Goal: Task Accomplishment & Management: Use online tool/utility

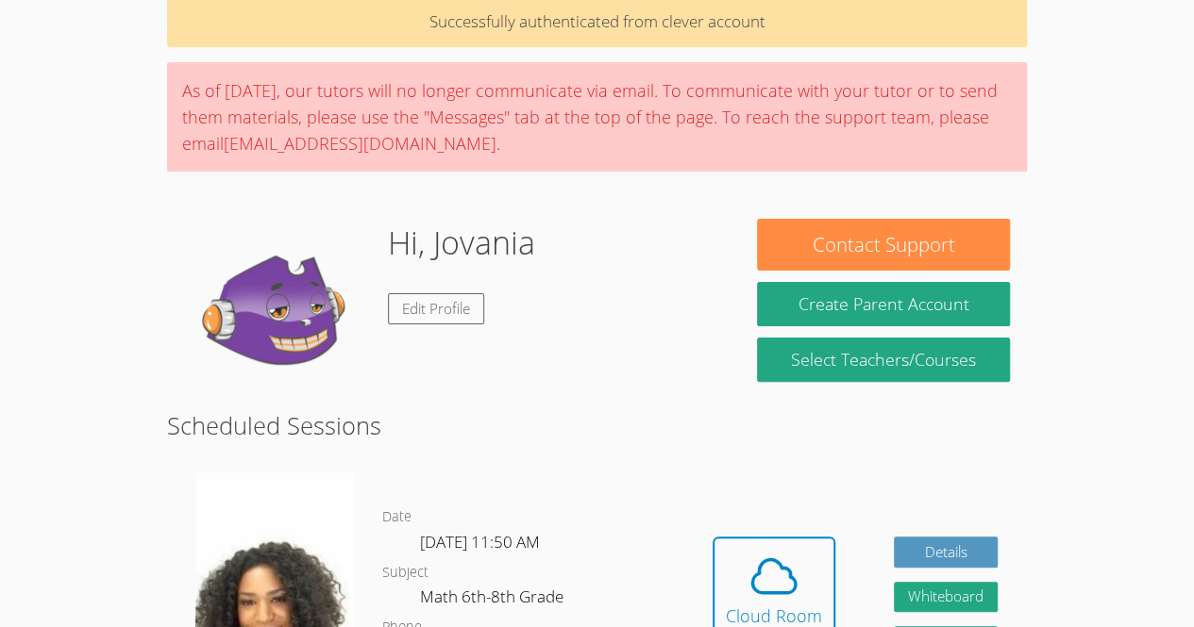
scroll to position [204, 0]
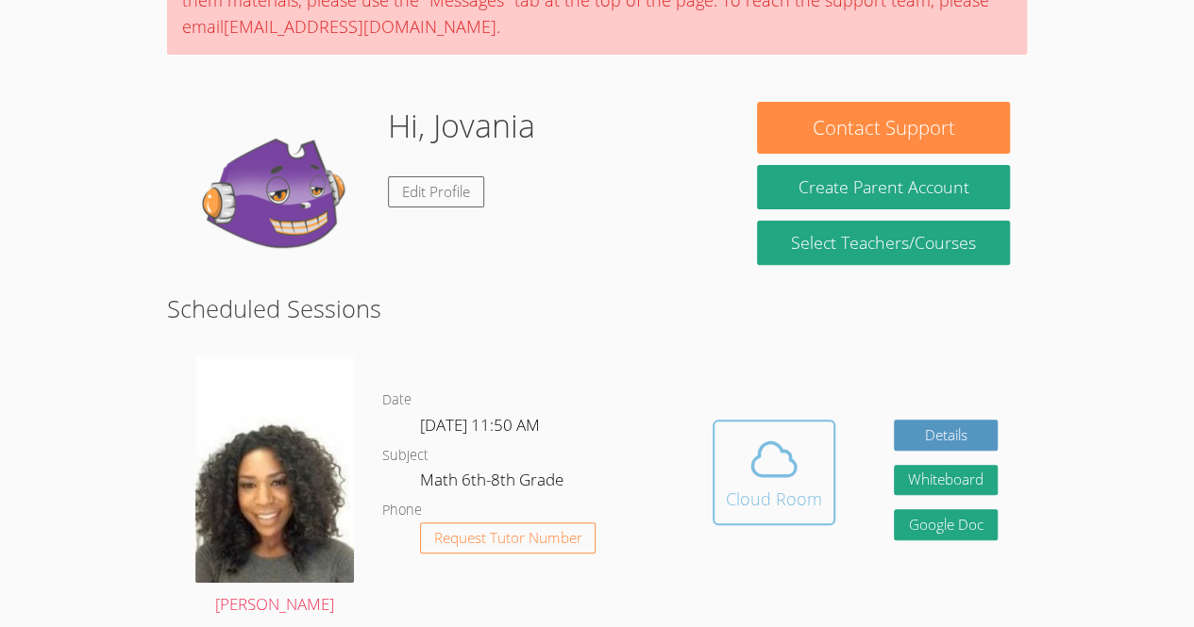
click at [771, 462] on icon at bounding box center [773, 459] width 53 height 53
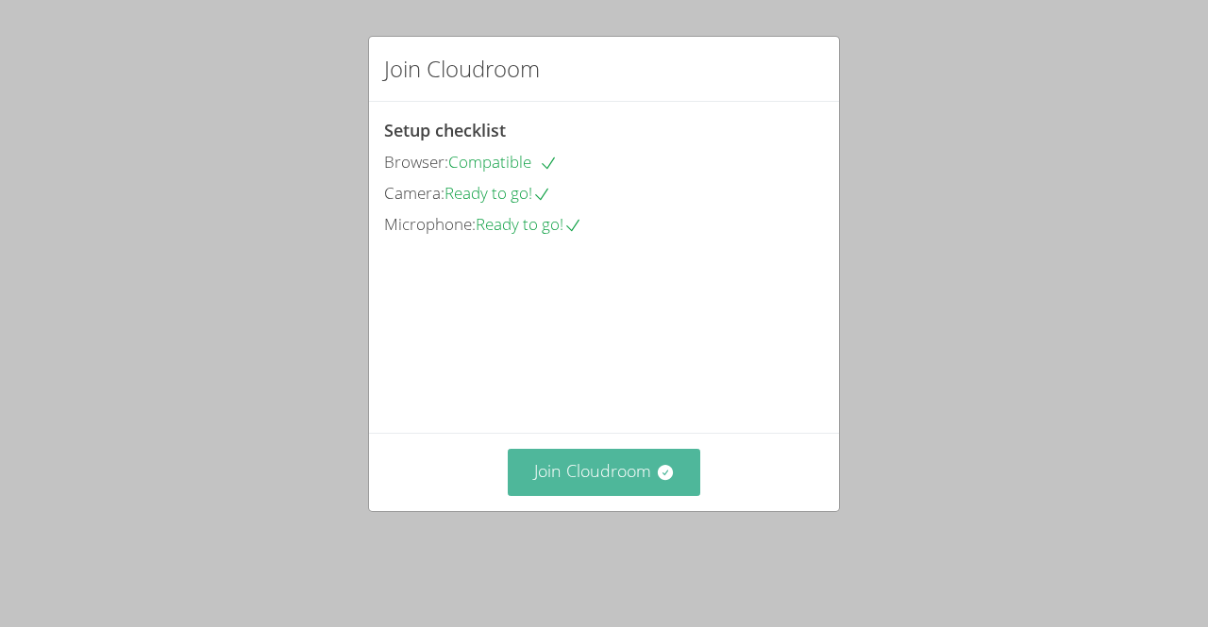
click at [604, 495] on button "Join Cloudroom" at bounding box center [604, 472] width 193 height 46
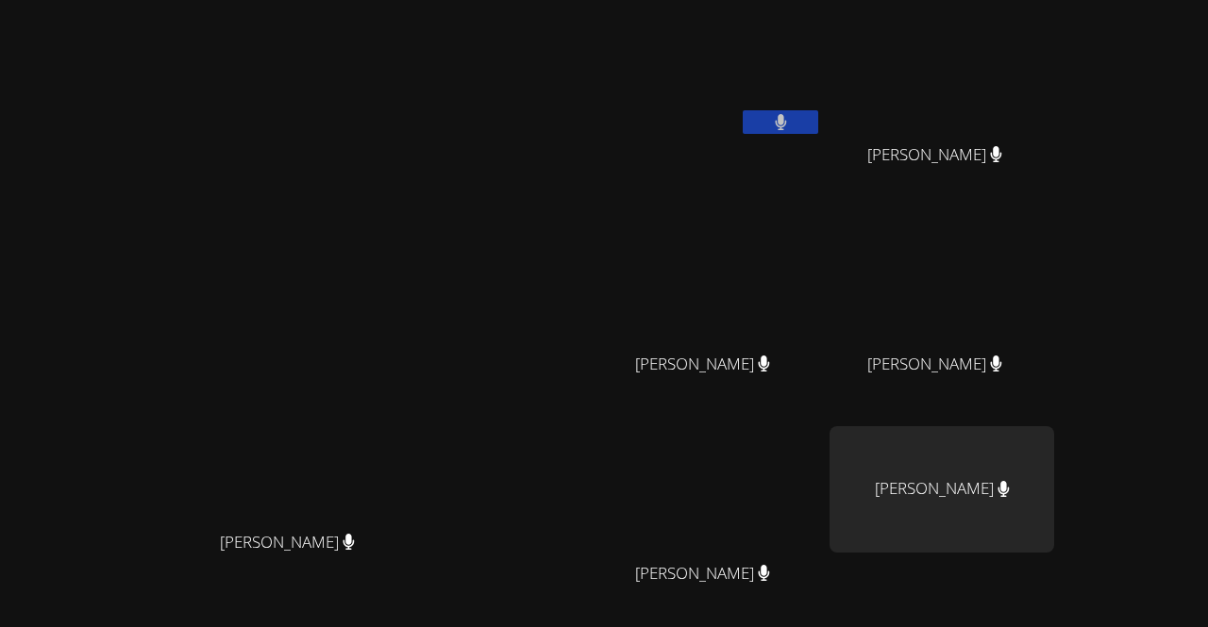
click at [222, 330] on video at bounding box center [295, 360] width 283 height 324
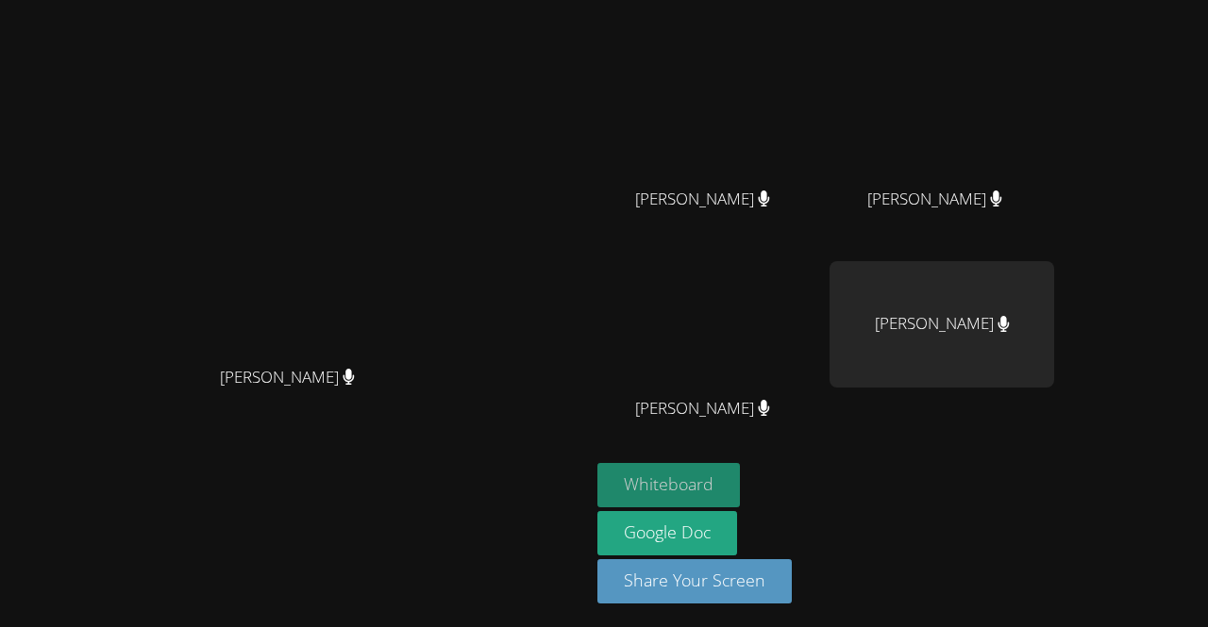
click at [740, 473] on button "Whiteboard" at bounding box center [668, 485] width 142 height 44
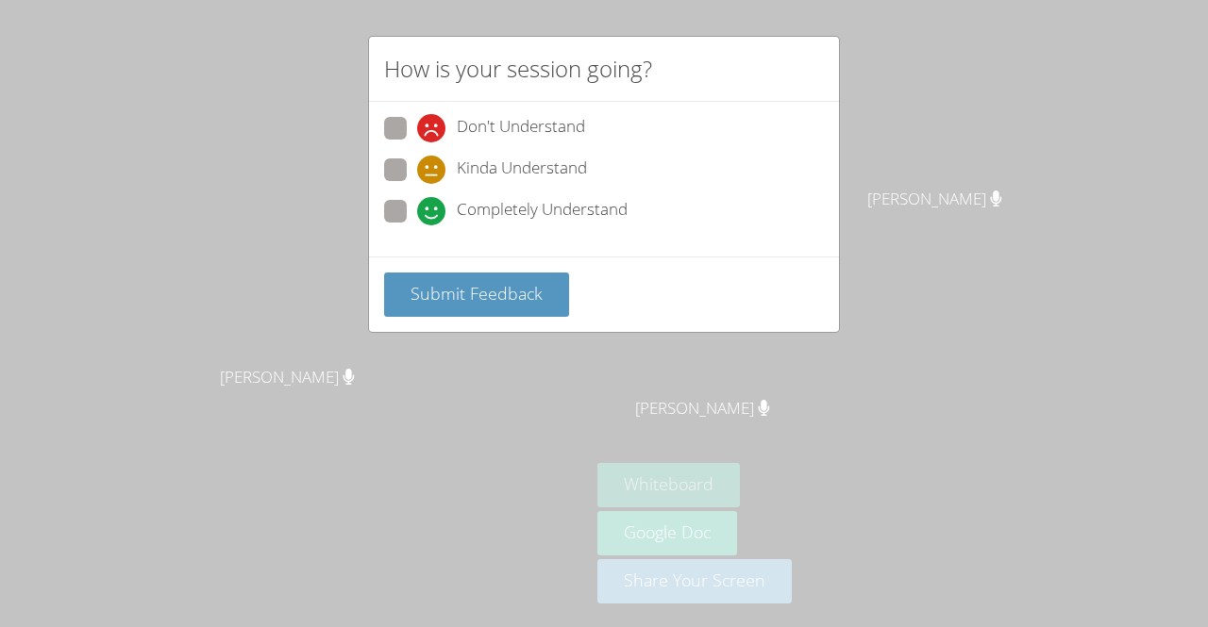
scroll to position [0, 0]
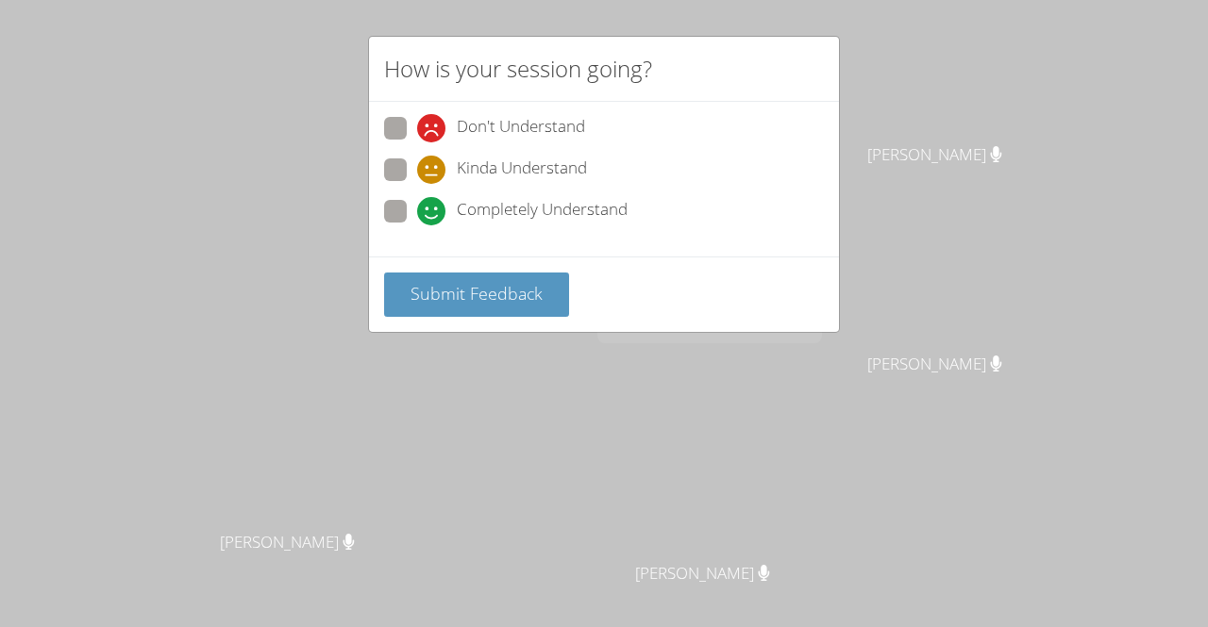
click at [417, 226] on span at bounding box center [417, 226] width 0 height 0
click at [417, 211] on input "Completely Understand" at bounding box center [425, 208] width 16 height 16
radio input "true"
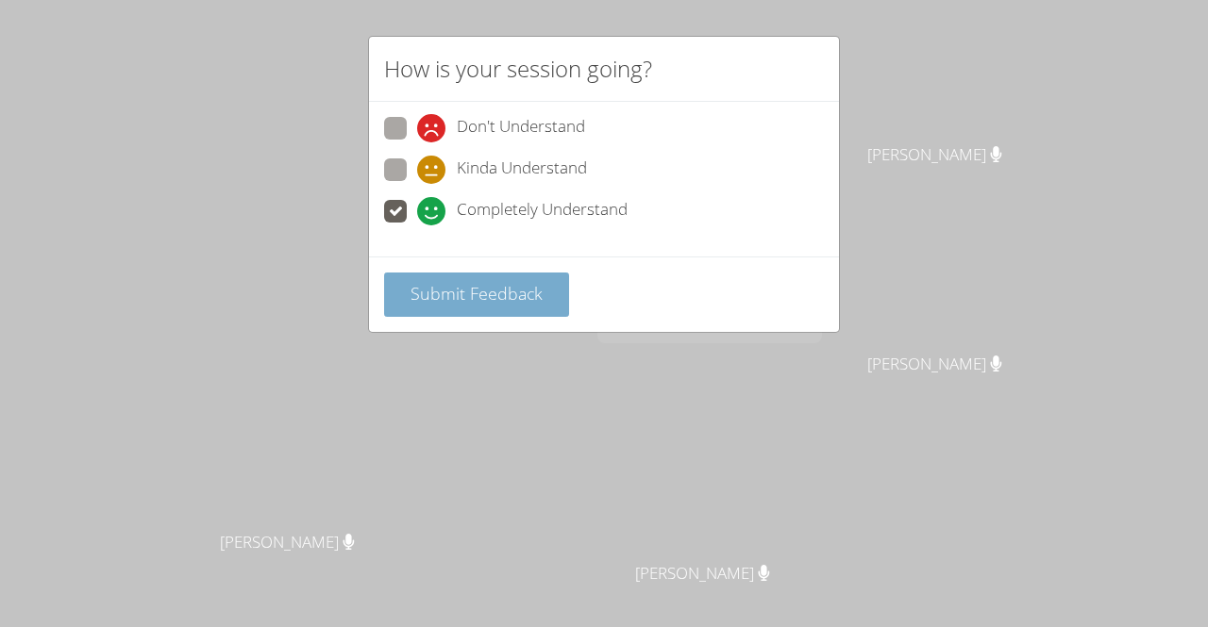
click at [503, 306] on button "Submit Feedback" at bounding box center [476, 295] width 185 height 44
